Goal: Use online tool/utility: Utilize a website feature to perform a specific function

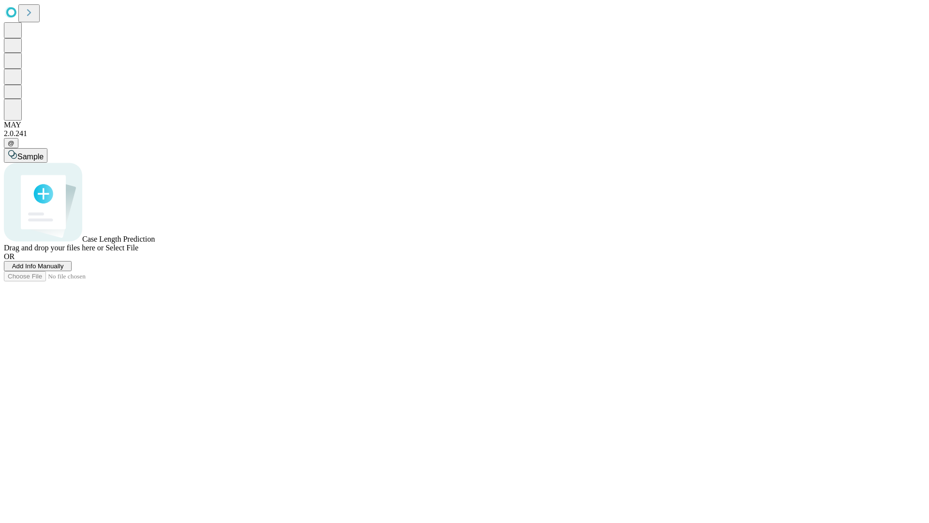
click at [64, 270] on span "Add Info Manually" at bounding box center [38, 265] width 52 height 7
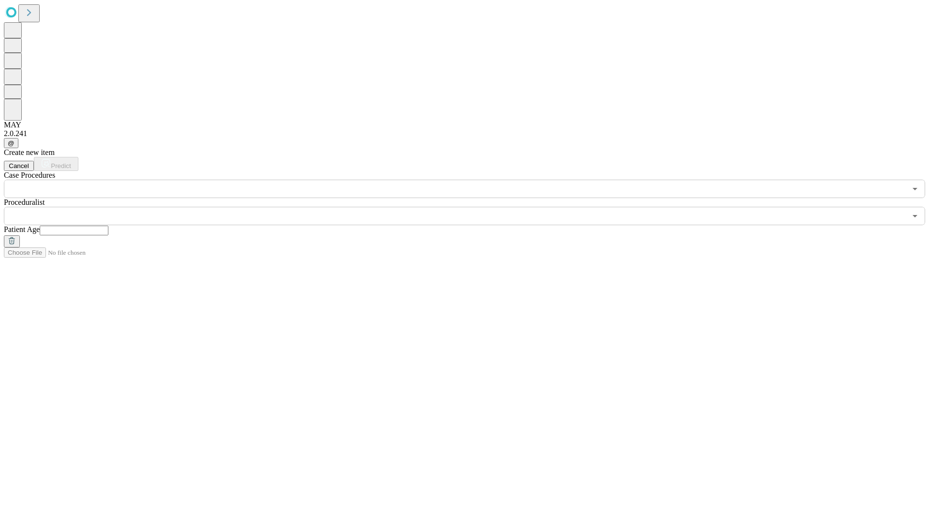
click at [108, 225] on input "text" at bounding box center [74, 230] width 69 height 10
type input "**"
click at [471, 207] on input "text" at bounding box center [455, 216] width 902 height 18
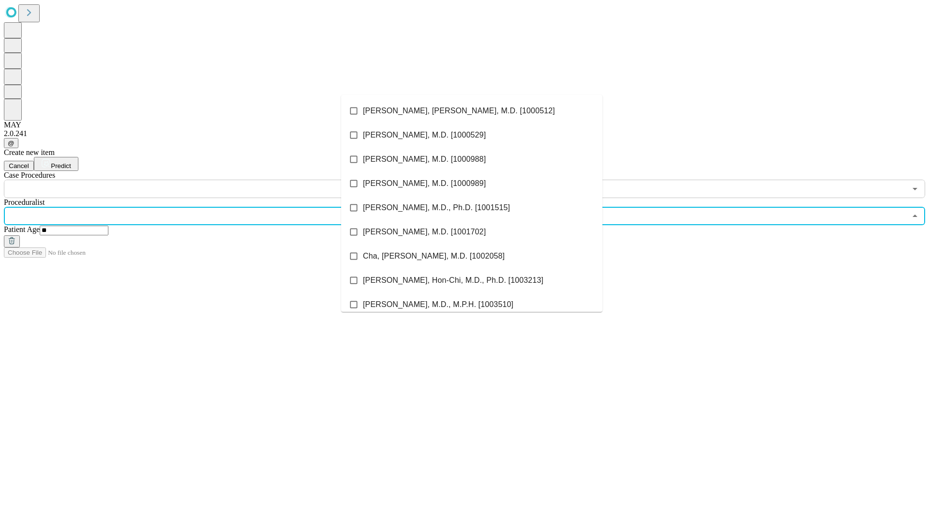
click at [472, 111] on li "[PERSON_NAME], [PERSON_NAME], M.D. [1000512]" at bounding box center [471, 111] width 261 height 24
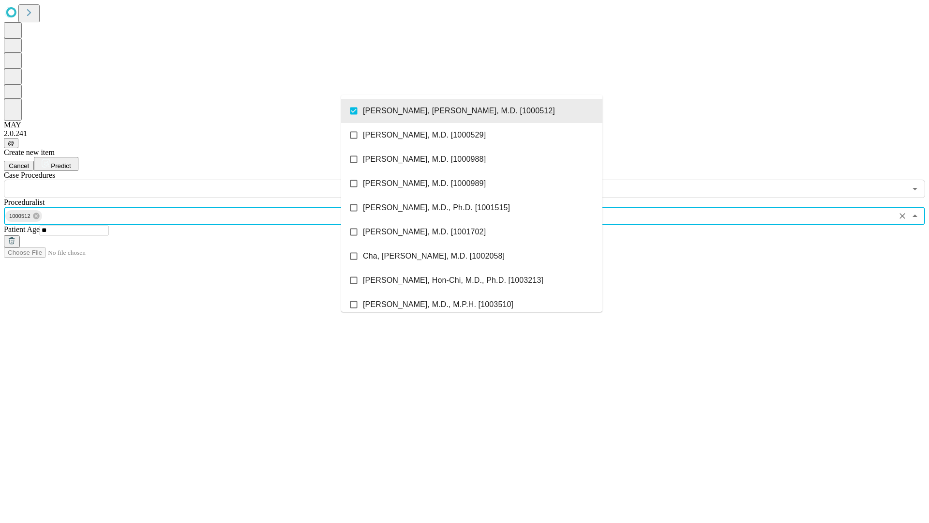
click at [203, 180] on input "text" at bounding box center [455, 189] width 902 height 18
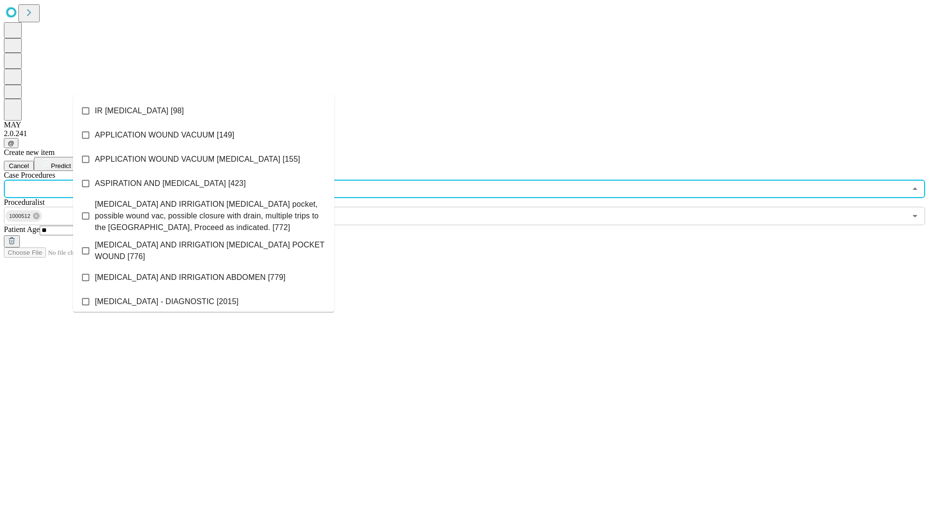
click at [204, 111] on li "IR [MEDICAL_DATA] [98]" at bounding box center [203, 111] width 261 height 24
click at [71, 162] on span "Predict" at bounding box center [61, 165] width 20 height 7
